Goal: Book appointment/travel/reservation

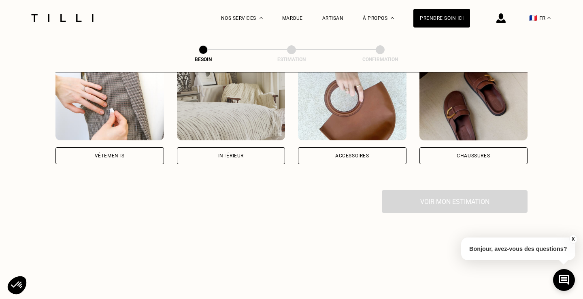
scroll to position [168, 0]
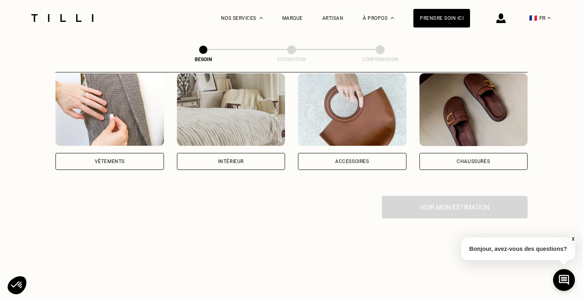
click at [111, 153] on div "Vêtements" at bounding box center [109, 161] width 109 height 17
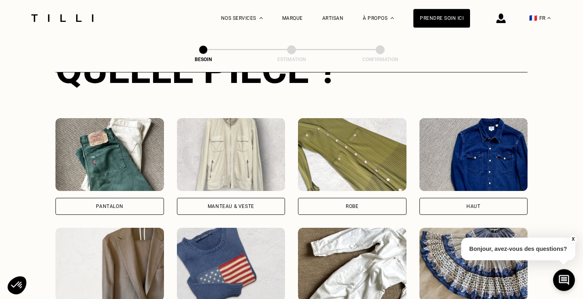
scroll to position [356, 0]
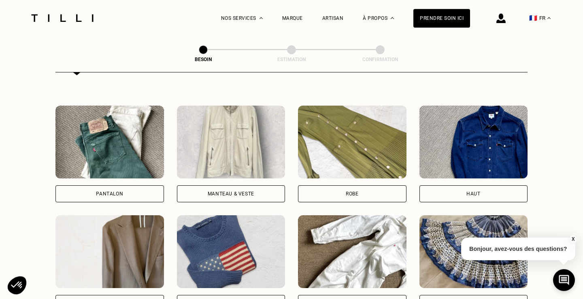
click at [213, 169] on img at bounding box center [231, 142] width 109 height 73
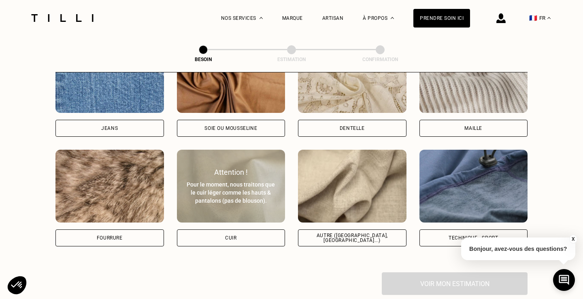
scroll to position [922, 0]
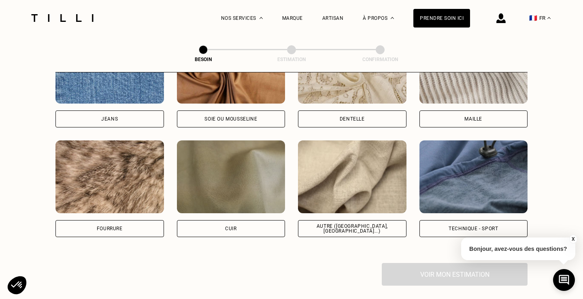
click at [128, 189] on img at bounding box center [109, 177] width 109 height 73
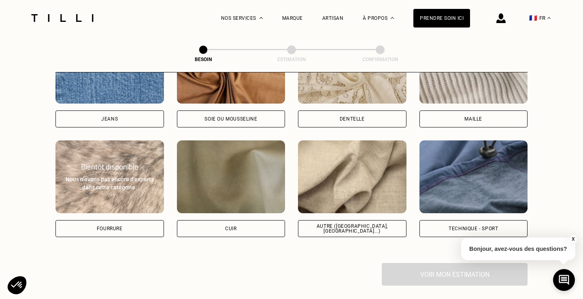
click at [133, 222] on div "Fourrure" at bounding box center [109, 228] width 109 height 17
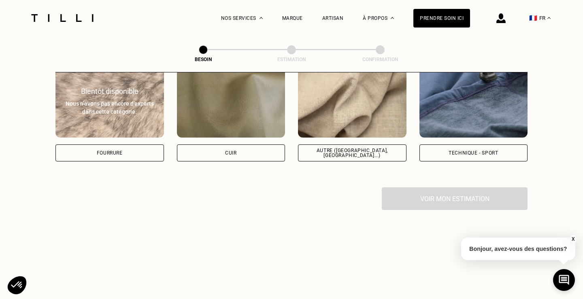
click at [412, 189] on div "Voir mon estimation" at bounding box center [291, 198] width 472 height 23
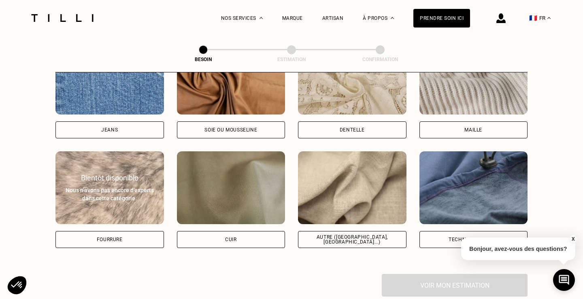
scroll to position [913, 0]
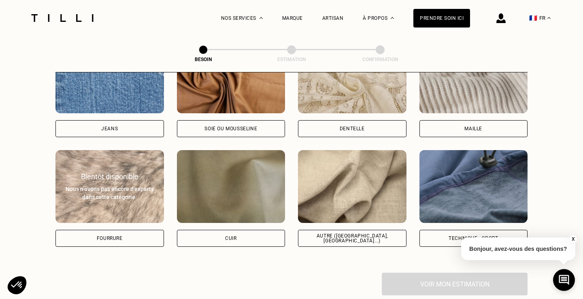
click at [324, 234] on div "Autre ([GEOGRAPHIC_DATA], [GEOGRAPHIC_DATA]...)" at bounding box center [352, 239] width 95 height 10
select select "FR"
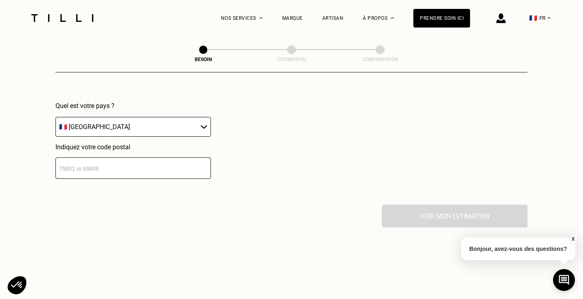
scroll to position [1244, 0]
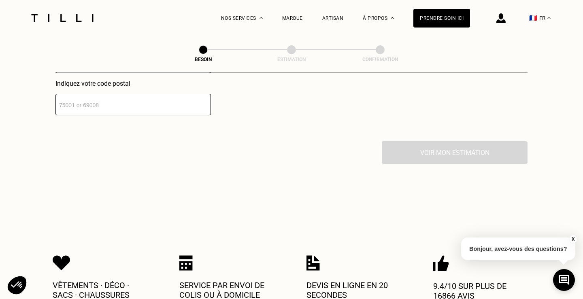
click at [134, 97] on input "number" at bounding box center [132, 104] width 155 height 21
type input "93100"
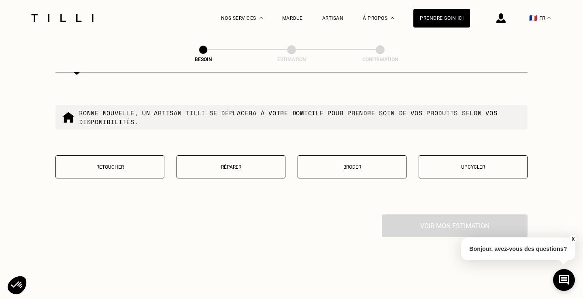
scroll to position [1376, 0]
click at [210, 166] on p "Réparer" at bounding box center [231, 169] width 100 height 6
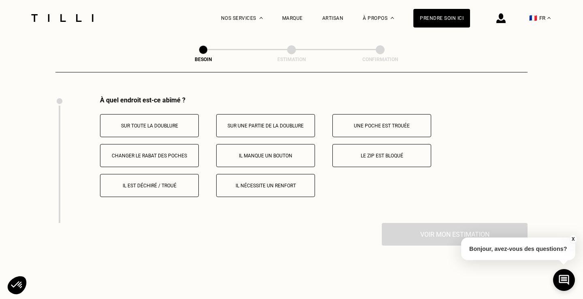
scroll to position [1496, 0]
click at [166, 124] on button "Sur toute la doublure" at bounding box center [149, 125] width 99 height 23
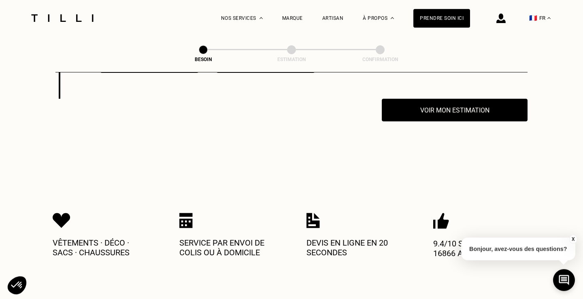
scroll to position [1622, 0]
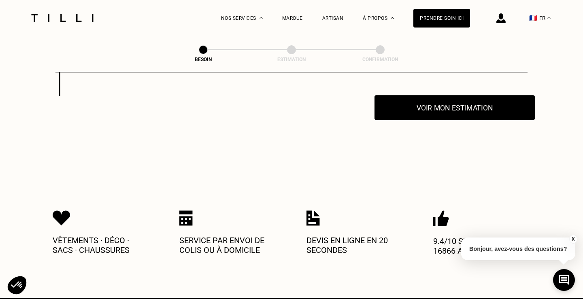
click at [421, 105] on button "Voir mon estimation" at bounding box center [455, 107] width 160 height 25
